Goal: Transaction & Acquisition: Purchase product/service

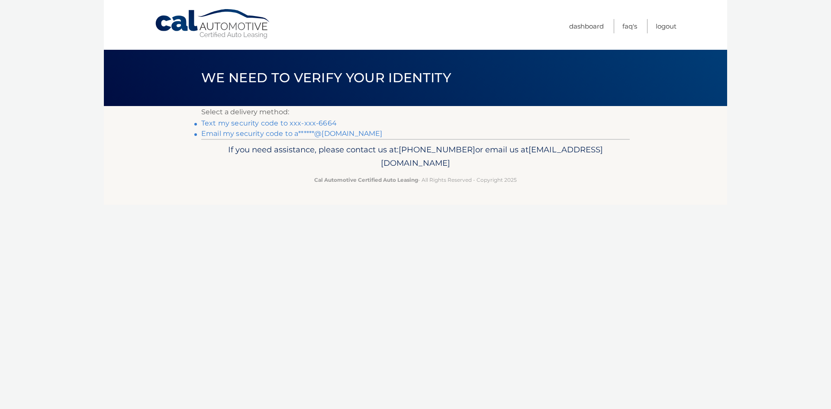
click at [294, 124] on link "Text my security code to xxx-xxx-6664" at bounding box center [269, 123] width 136 height 8
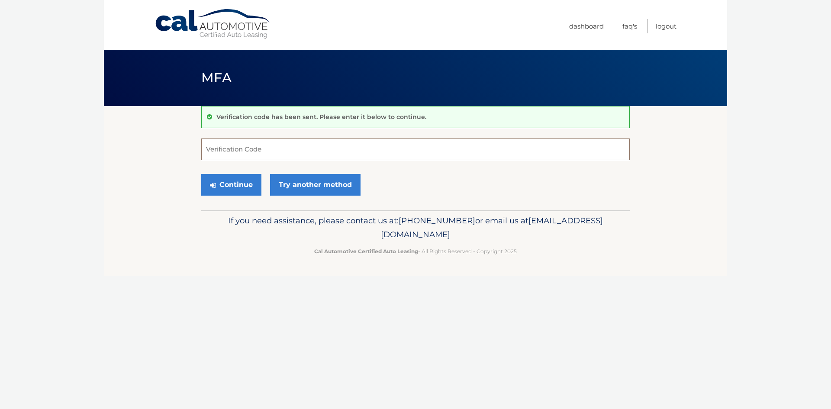
click at [291, 151] on input "Verification Code" at bounding box center [415, 150] width 429 height 22
type input "558747"
click at [247, 185] on button "Continue" at bounding box center [231, 185] width 60 height 22
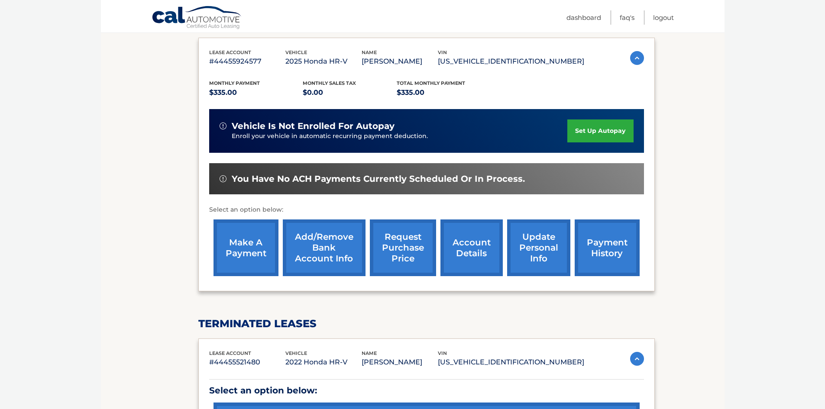
scroll to position [157, 0]
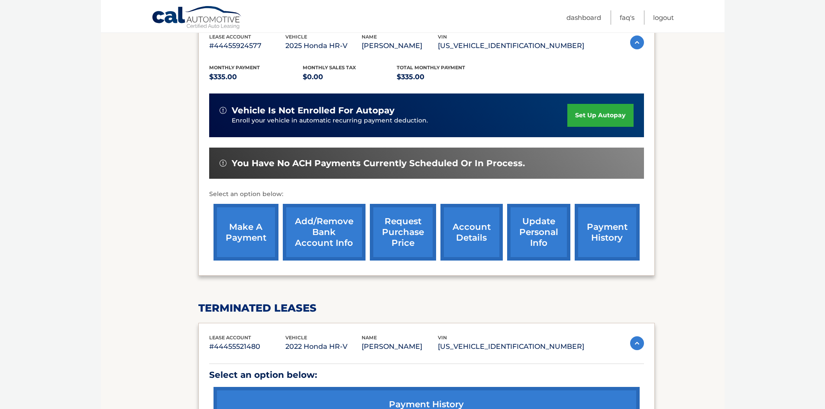
click at [226, 232] on link "make a payment" at bounding box center [245, 232] width 65 height 57
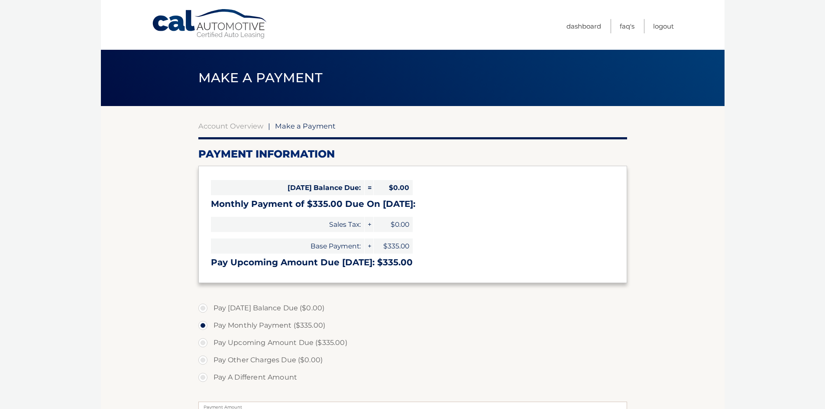
select select "ZTI2ZjJhNTctNTZmNi00MDQzLTk3MjQtMzM1NDJhMmI0MTg1"
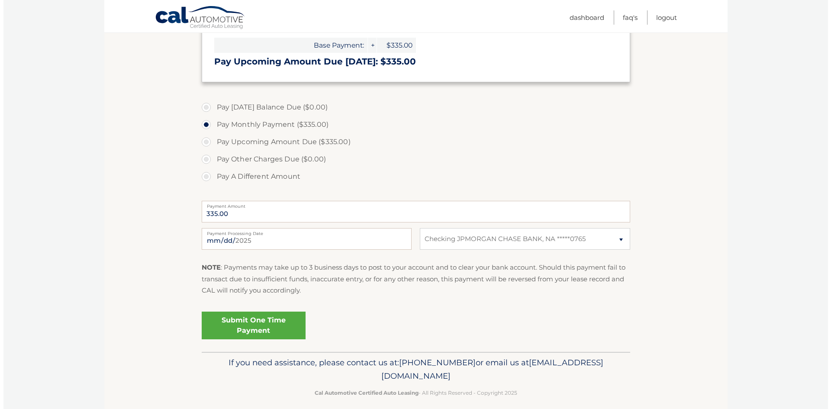
scroll to position [210, 0]
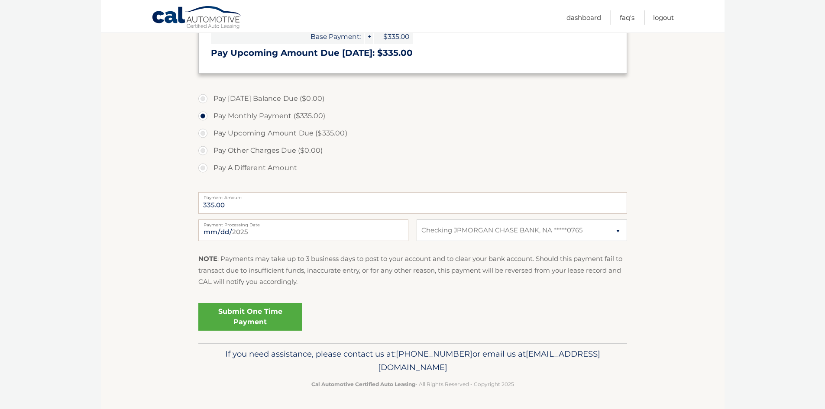
click at [247, 320] on link "Submit One Time Payment" at bounding box center [250, 317] width 104 height 28
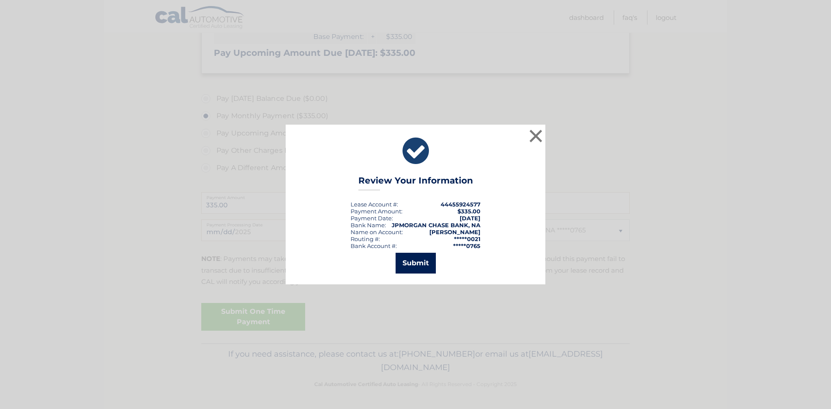
click at [410, 265] on button "Submit" at bounding box center [416, 263] width 40 height 21
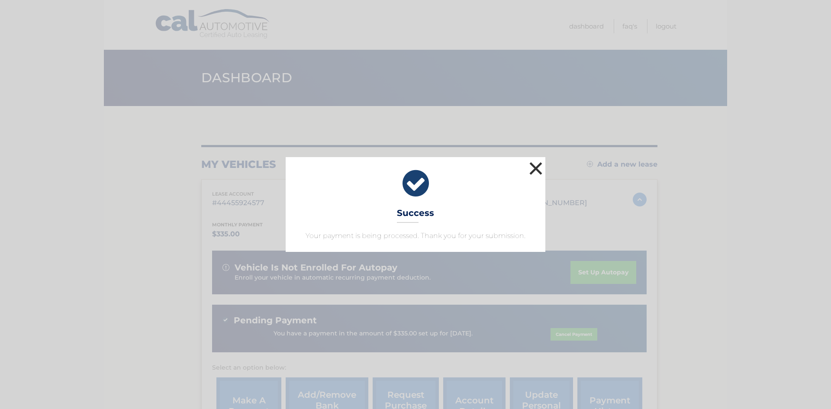
click at [536, 165] on button "×" at bounding box center [535, 168] width 17 height 17
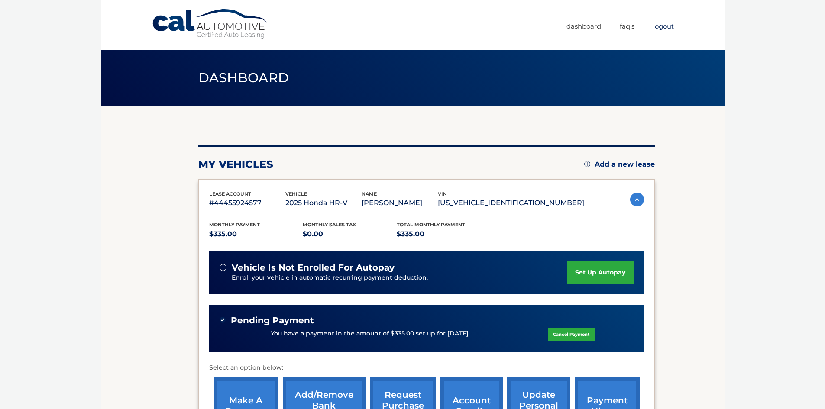
click at [665, 23] on link "Logout" at bounding box center [663, 26] width 21 height 14
